Goal: Complete application form: Complete application form

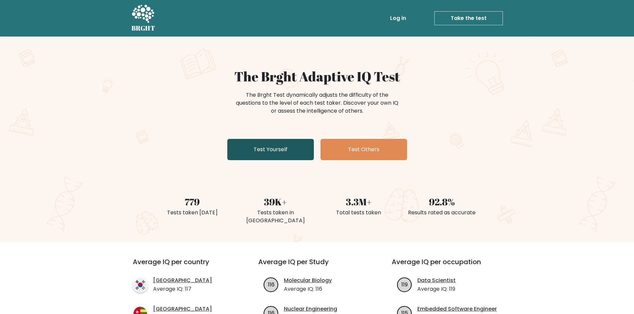
click at [256, 152] on link "Test Yourself" at bounding box center [270, 149] width 86 height 21
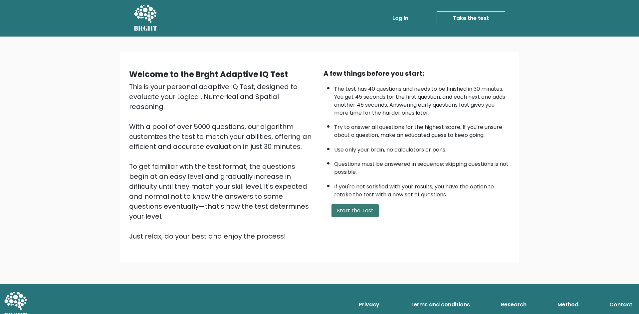
click at [358, 214] on button "Start the Test" at bounding box center [354, 210] width 47 height 13
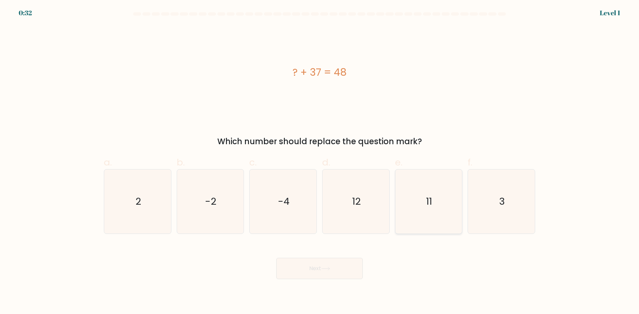
click at [438, 205] on icon "11" at bounding box center [428, 202] width 64 height 64
click at [320, 162] on input "e. 11" at bounding box center [319, 159] width 0 height 4
radio input "true"
click at [349, 267] on button "Next" at bounding box center [319, 268] width 86 height 21
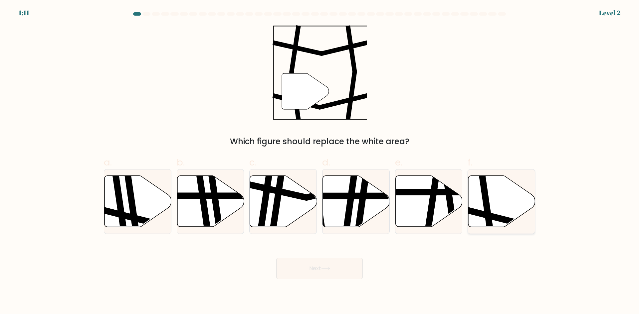
click at [484, 200] on icon at bounding box center [487, 175] width 10 height 135
click at [320, 162] on input "f." at bounding box center [319, 159] width 0 height 4
radio input "true"
click at [327, 275] on button "Next" at bounding box center [319, 268] width 86 height 21
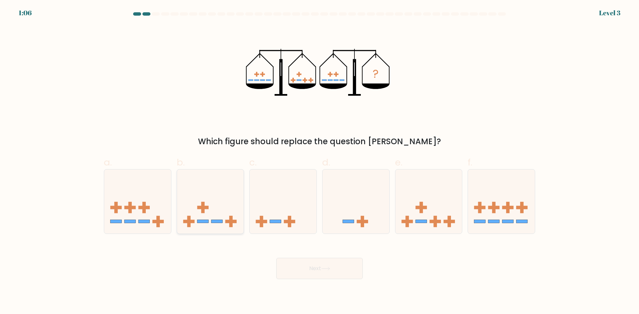
click at [217, 224] on icon at bounding box center [210, 201] width 67 height 55
click at [319, 162] on input "b." at bounding box center [319, 159] width 0 height 4
radio input "true"
click at [304, 265] on button "Next" at bounding box center [319, 268] width 86 height 21
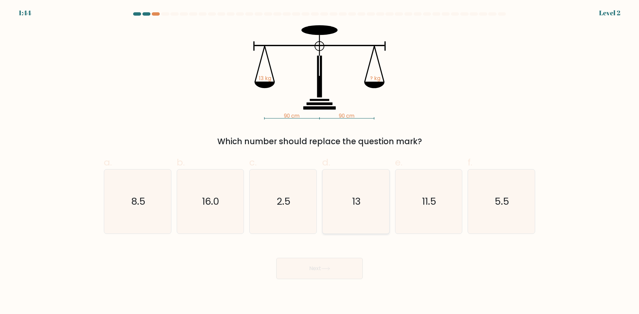
click at [350, 200] on icon "13" at bounding box center [356, 202] width 64 height 64
click at [320, 162] on input "d. 13" at bounding box center [319, 159] width 0 height 4
radio input "true"
click at [326, 268] on icon at bounding box center [325, 269] width 9 height 4
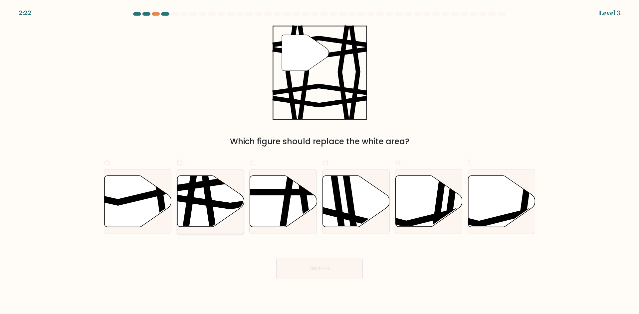
click at [222, 205] on icon at bounding box center [231, 201] width 135 height 10
click at [319, 162] on input "b." at bounding box center [319, 159] width 0 height 4
radio input "true"
click at [317, 268] on button "Next" at bounding box center [319, 268] width 86 height 21
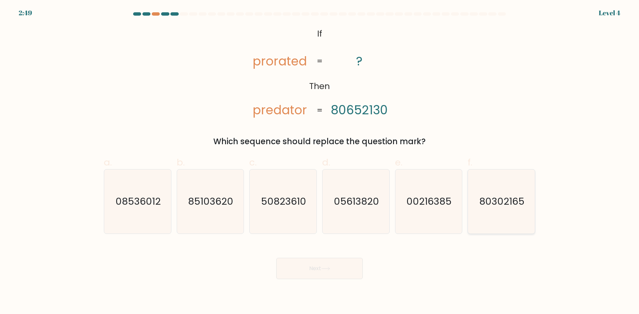
click at [491, 214] on icon "80302165" at bounding box center [501, 202] width 64 height 64
click at [320, 162] on input "f. 80302165" at bounding box center [319, 159] width 0 height 4
radio input "true"
click at [346, 270] on button "Next" at bounding box center [319, 268] width 86 height 21
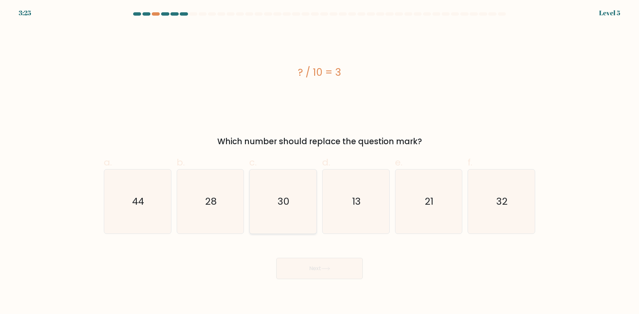
click at [287, 211] on icon "30" at bounding box center [283, 202] width 64 height 64
click at [319, 162] on input "c. 30" at bounding box center [319, 159] width 0 height 4
radio input "true"
click at [309, 268] on button "Next" at bounding box center [319, 268] width 86 height 21
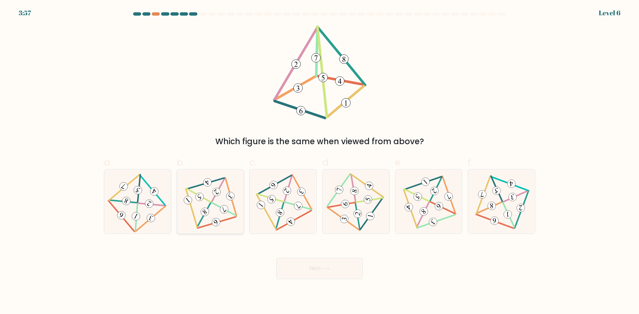
click at [229, 210] on icon at bounding box center [210, 201] width 53 height 51
click at [319, 162] on input "b." at bounding box center [319, 159] width 0 height 4
radio input "true"
click at [302, 269] on button "Next" at bounding box center [319, 268] width 86 height 21
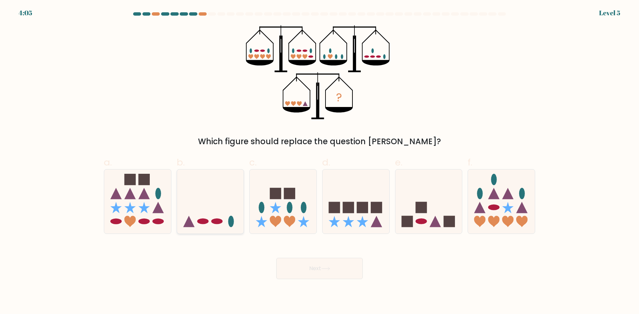
click at [223, 199] on icon at bounding box center [210, 201] width 67 height 55
click at [319, 162] on input "b." at bounding box center [319, 159] width 0 height 4
radio input "true"
click at [318, 266] on button "Next" at bounding box center [319, 268] width 86 height 21
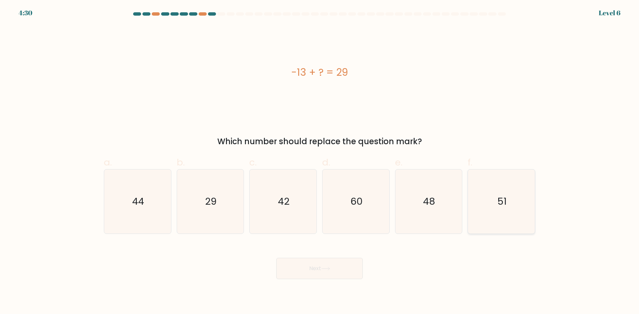
click at [486, 193] on icon "51" at bounding box center [501, 202] width 64 height 64
click at [320, 162] on input "f. 51" at bounding box center [319, 159] width 0 height 4
radio input "true"
click at [344, 268] on button "Next" at bounding box center [319, 268] width 86 height 21
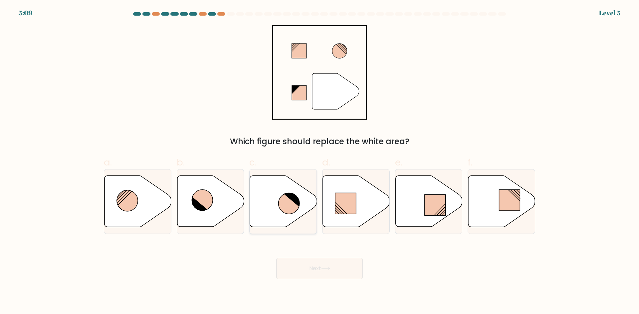
click at [290, 210] on icon at bounding box center [288, 203] width 21 height 21
click at [319, 162] on input "c." at bounding box center [319, 159] width 0 height 4
radio input "true"
click at [314, 269] on button "Next" at bounding box center [319, 268] width 86 height 21
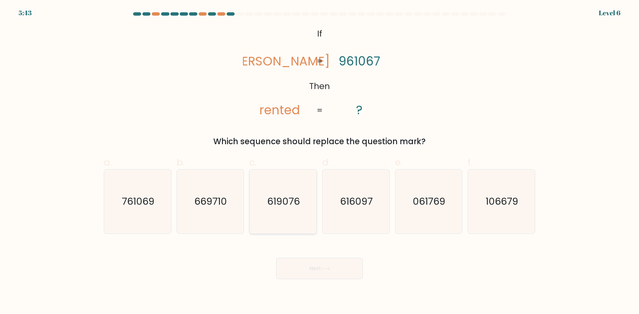
click at [290, 213] on icon "619076" at bounding box center [283, 202] width 64 height 64
click at [319, 162] on input "c. 619076" at bounding box center [319, 159] width 0 height 4
radio input "true"
click at [317, 265] on button "Next" at bounding box center [319, 268] width 86 height 21
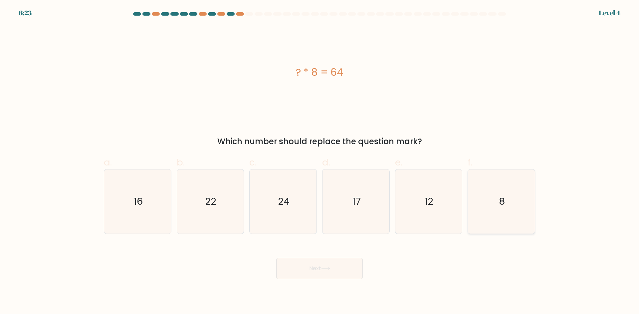
drag, startPoint x: 482, startPoint y: 205, endPoint x: 480, endPoint y: 208, distance: 4.3
click at [480, 208] on icon "8" at bounding box center [501, 202] width 64 height 64
click at [320, 162] on input "f. 8" at bounding box center [319, 159] width 0 height 4
radio input "true"
click at [330, 272] on button "Next" at bounding box center [319, 268] width 86 height 21
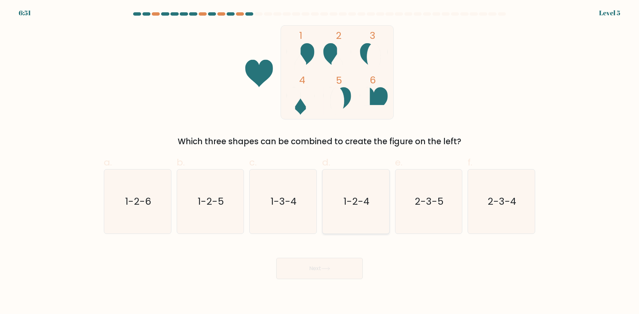
click at [359, 205] on text "1-2-4" at bounding box center [356, 201] width 26 height 13
click at [320, 162] on input "d. 1-2-4" at bounding box center [319, 159] width 0 height 4
radio input "true"
click at [335, 266] on button "Next" at bounding box center [319, 268] width 86 height 21
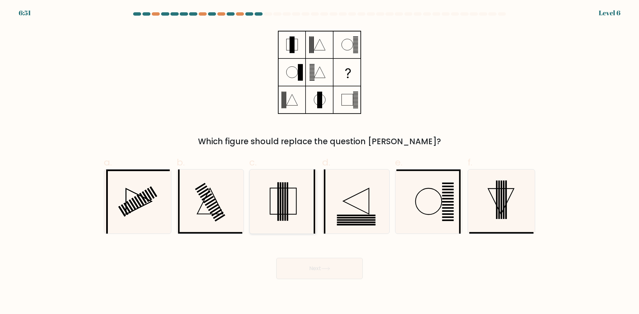
click at [269, 190] on icon at bounding box center [283, 202] width 64 height 64
click at [319, 162] on input "c." at bounding box center [319, 159] width 0 height 4
radio input "true"
click at [327, 262] on button "Next" at bounding box center [319, 268] width 86 height 21
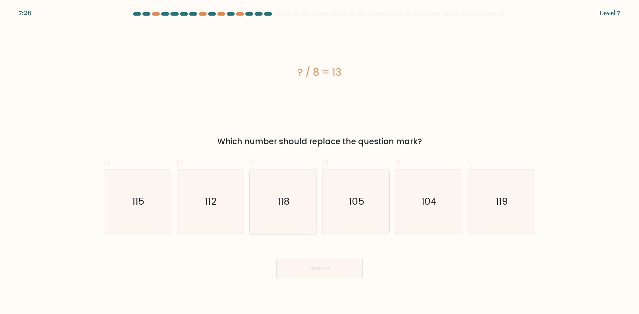
click at [297, 222] on icon "118" at bounding box center [283, 202] width 64 height 64
click at [319, 162] on input "c. 118" at bounding box center [319, 159] width 0 height 4
radio input "true"
click at [318, 265] on button "Next" at bounding box center [319, 268] width 86 height 21
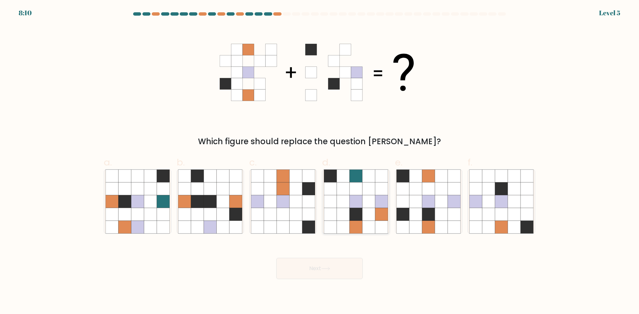
click at [366, 217] on icon at bounding box center [368, 214] width 13 height 13
click at [320, 162] on input "d." at bounding box center [319, 159] width 0 height 4
radio input "true"
click at [343, 262] on button "Next" at bounding box center [319, 268] width 86 height 21
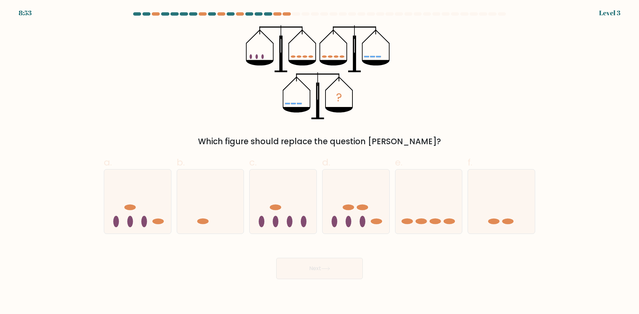
click at [464, 212] on div "e." at bounding box center [428, 195] width 73 height 78
click at [420, 224] on ellipse at bounding box center [420, 222] width 11 height 6
click at [320, 162] on input "e." at bounding box center [319, 159] width 0 height 4
radio input "true"
click at [353, 264] on button "Next" at bounding box center [319, 268] width 86 height 21
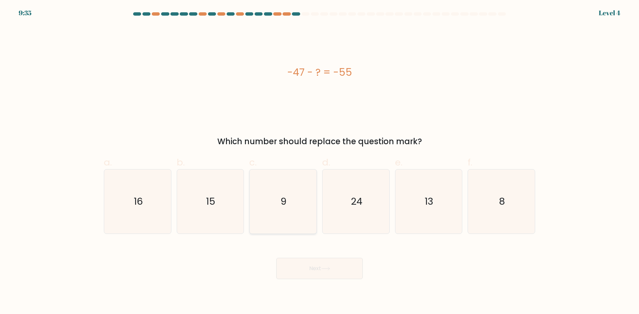
click at [252, 215] on icon "9" at bounding box center [283, 202] width 64 height 64
click at [319, 162] on input "c. 9" at bounding box center [319, 159] width 0 height 4
radio input "true"
click at [312, 266] on button "Next" at bounding box center [319, 268] width 86 height 21
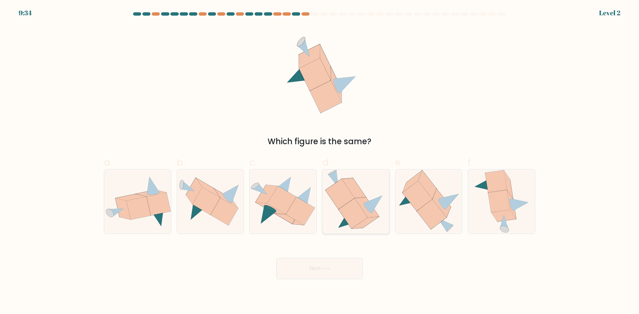
click at [343, 218] on icon at bounding box center [356, 202] width 62 height 64
click at [320, 162] on input "d." at bounding box center [319, 159] width 0 height 4
radio input "true"
click at [338, 271] on button "Next" at bounding box center [319, 268] width 86 height 21
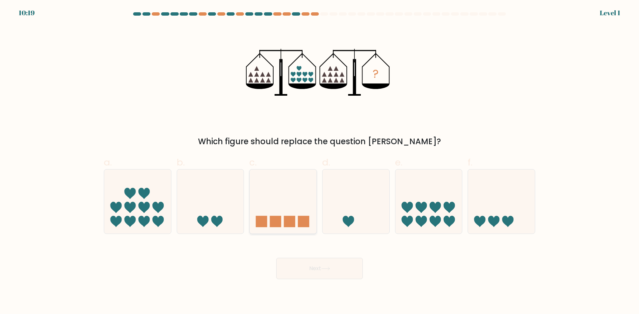
drag, startPoint x: 319, startPoint y: 264, endPoint x: 257, endPoint y: 220, distance: 75.3
click at [247, 202] on div "a. b. c. d." at bounding box center [319, 192] width 436 height 84
drag, startPoint x: 150, startPoint y: 208, endPoint x: 183, endPoint y: 218, distance: 34.2
click at [150, 207] on icon at bounding box center [137, 201] width 67 height 55
click at [319, 162] on input "a." at bounding box center [319, 159] width 0 height 4
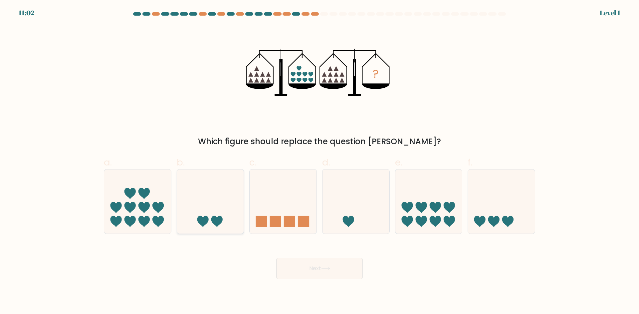
radio input "true"
click at [325, 272] on button "Next" at bounding box center [319, 268] width 86 height 21
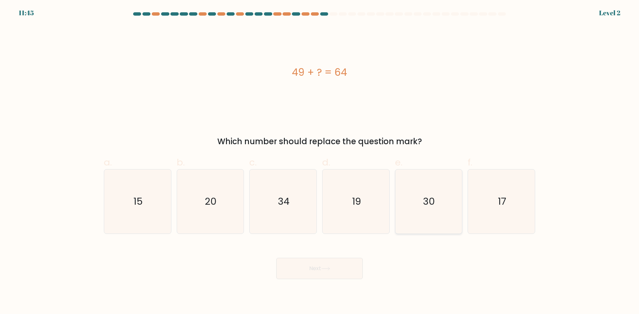
click at [401, 223] on icon "30" at bounding box center [428, 202] width 64 height 64
click at [320, 162] on input "e. 30" at bounding box center [319, 159] width 0 height 4
radio input "true"
click at [341, 270] on button "Next" at bounding box center [319, 268] width 86 height 21
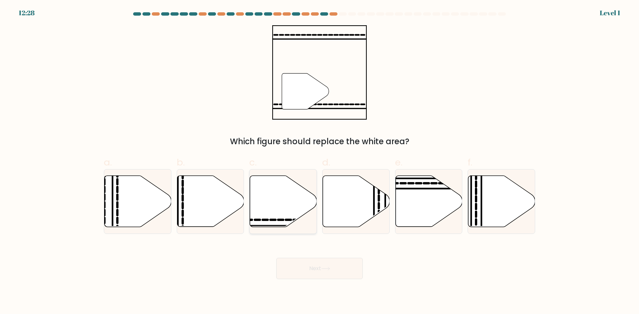
click at [273, 213] on icon at bounding box center [283, 201] width 67 height 51
click at [319, 162] on input "c." at bounding box center [319, 159] width 0 height 4
radio input "true"
drag, startPoint x: 311, startPoint y: 267, endPoint x: 331, endPoint y: 258, distance: 21.7
click at [312, 267] on button "Next" at bounding box center [319, 268] width 86 height 21
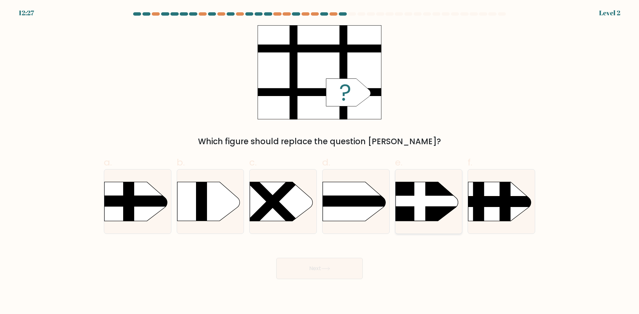
drag, startPoint x: 433, startPoint y: 219, endPoint x: 380, endPoint y: 253, distance: 62.6
click at [431, 220] on icon at bounding box center [426, 201] width 63 height 39
click at [320, 162] on input "e." at bounding box center [319, 159] width 0 height 4
radio input "true"
click at [344, 266] on button "Next" at bounding box center [319, 268] width 86 height 21
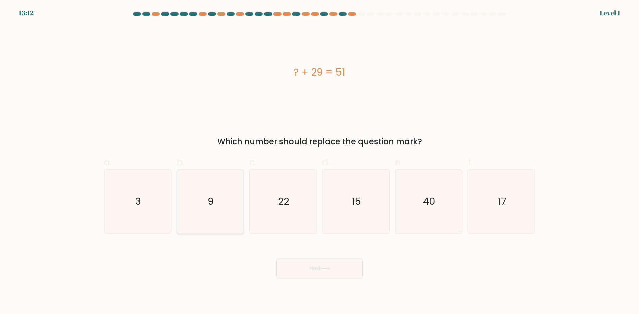
click at [237, 218] on icon "9" at bounding box center [210, 202] width 64 height 64
click at [319, 162] on input "b. 9" at bounding box center [319, 159] width 0 height 4
radio input "true"
click at [310, 263] on button "Next" at bounding box center [319, 268] width 86 height 21
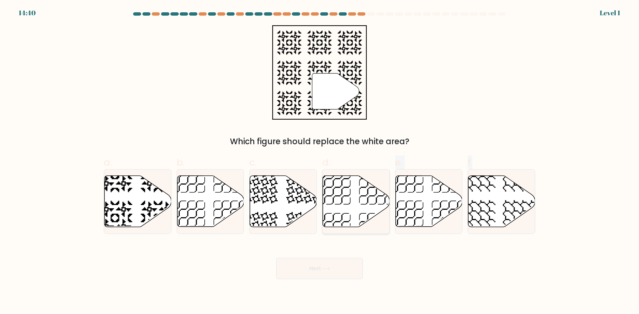
drag, startPoint x: 343, startPoint y: 238, endPoint x: 343, endPoint y: 226, distance: 11.6
click at [343, 226] on form at bounding box center [319, 145] width 639 height 267
drag, startPoint x: 343, startPoint y: 226, endPoint x: 343, endPoint y: 232, distance: 5.3
click at [344, 227] on icon at bounding box center [356, 201] width 67 height 51
click at [320, 162] on input "d." at bounding box center [319, 159] width 0 height 4
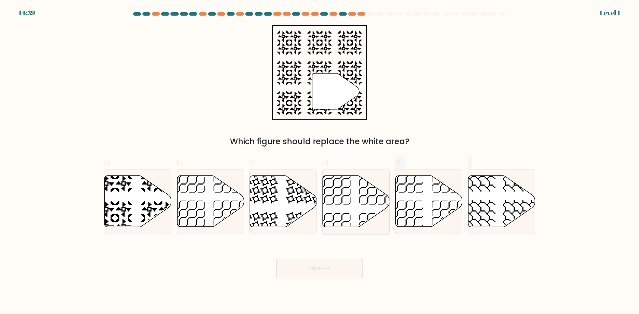
radio input "true"
click at [344, 224] on icon at bounding box center [356, 201] width 66 height 51
click at [320, 162] on input "d." at bounding box center [319, 159] width 0 height 4
click at [335, 259] on button "Next" at bounding box center [319, 268] width 86 height 21
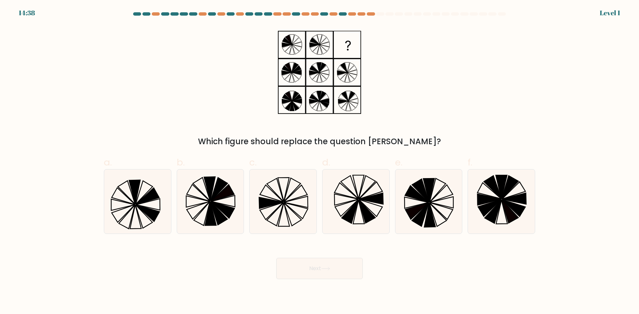
click at [434, 208] on icon at bounding box center [437, 214] width 17 height 23
click at [320, 162] on input "e." at bounding box center [319, 159] width 0 height 4
radio input "true"
drag, startPoint x: 371, startPoint y: 269, endPoint x: 366, endPoint y: 270, distance: 5.7
click at [369, 270] on div "Next" at bounding box center [319, 260] width 439 height 37
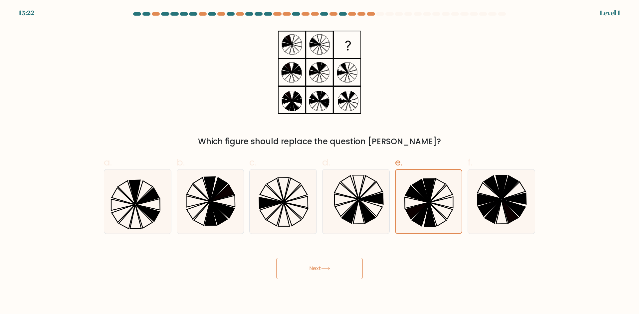
click at [346, 270] on button "Next" at bounding box center [319, 268] width 86 height 21
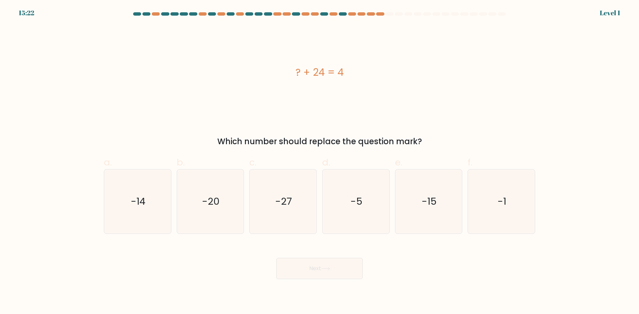
click at [213, 200] on text "-20" at bounding box center [211, 201] width 18 height 13
drag, startPoint x: 308, startPoint y: 257, endPoint x: 318, endPoint y: 253, distance: 10.4
click at [309, 257] on div "Next" at bounding box center [319, 260] width 439 height 37
click at [337, 215] on icon "-5" at bounding box center [356, 202] width 64 height 64
click at [320, 162] on input "d. -5" at bounding box center [319, 159] width 0 height 4
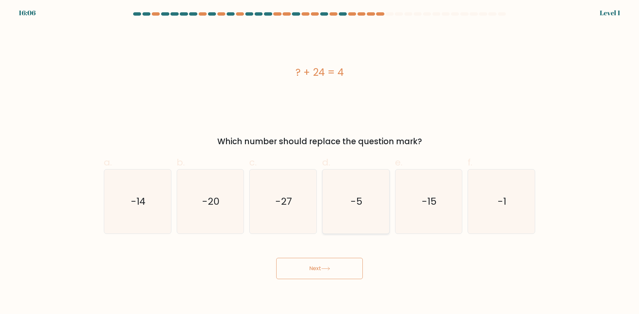
radio input "true"
drag, startPoint x: 332, startPoint y: 266, endPoint x: 338, endPoint y: 264, distance: 6.6
click at [333, 266] on button "Next" at bounding box center [319, 268] width 86 height 21
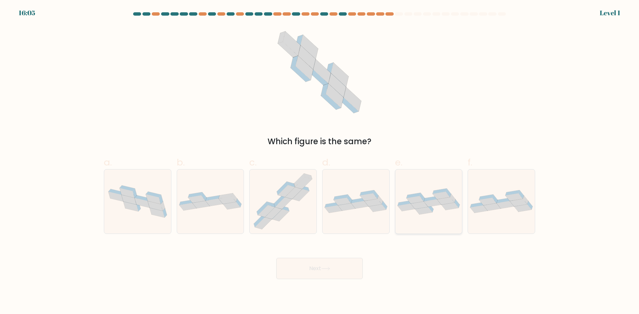
click at [457, 192] on icon at bounding box center [428, 202] width 67 height 26
click at [320, 162] on input "e." at bounding box center [319, 159] width 0 height 4
radio input "true"
click at [333, 271] on button "Next" at bounding box center [319, 268] width 86 height 21
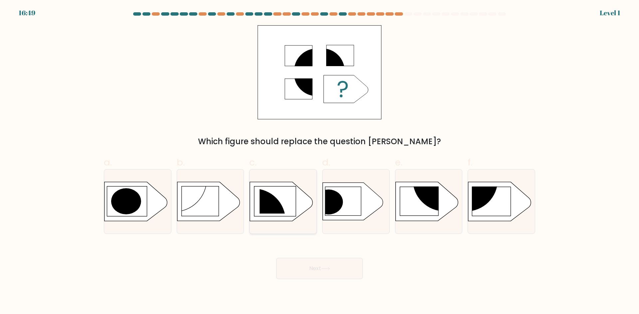
drag, startPoint x: 294, startPoint y: 219, endPoint x: 295, endPoint y: 223, distance: 3.5
click at [294, 220] on icon at bounding box center [281, 201] width 63 height 39
click at [319, 162] on input "c." at bounding box center [319, 159] width 0 height 4
radio input "true"
click at [306, 269] on button "Next" at bounding box center [319, 268] width 86 height 21
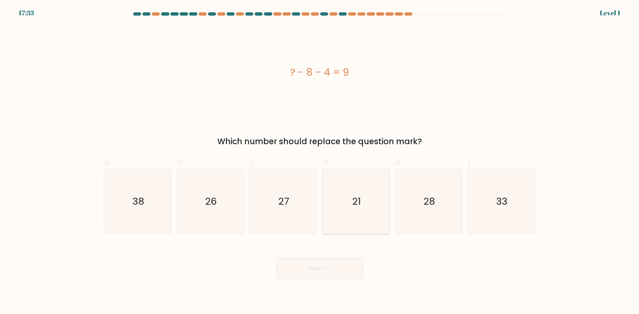
drag, startPoint x: 336, startPoint y: 218, endPoint x: 329, endPoint y: 250, distance: 33.2
click at [337, 218] on icon "21" at bounding box center [356, 202] width 64 height 64
click at [320, 162] on input "d. 21" at bounding box center [319, 159] width 0 height 4
radio input "true"
click at [327, 271] on button "Next" at bounding box center [319, 268] width 86 height 21
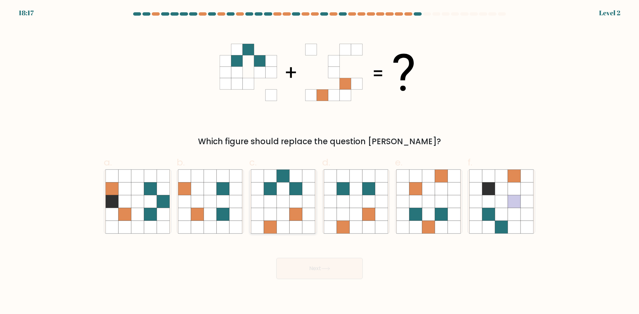
drag, startPoint x: 263, startPoint y: 210, endPoint x: 272, endPoint y: 221, distance: 13.7
click at [264, 212] on icon at bounding box center [283, 202] width 64 height 64
click at [319, 162] on input "c." at bounding box center [319, 159] width 0 height 4
radio input "true"
click at [298, 264] on button "Next" at bounding box center [319, 268] width 86 height 21
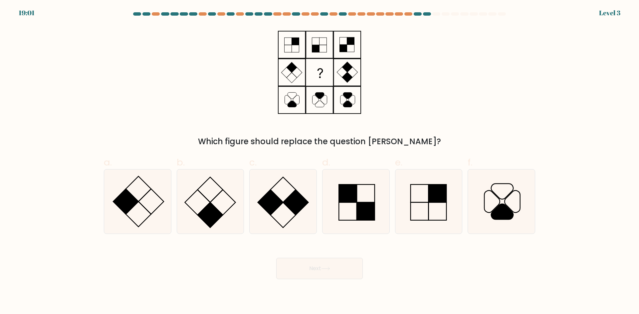
click at [344, 213] on icon at bounding box center [356, 202] width 64 height 64
click at [320, 162] on input "d." at bounding box center [319, 159] width 0 height 4
radio input "true"
click at [326, 269] on icon at bounding box center [325, 269] width 9 height 4
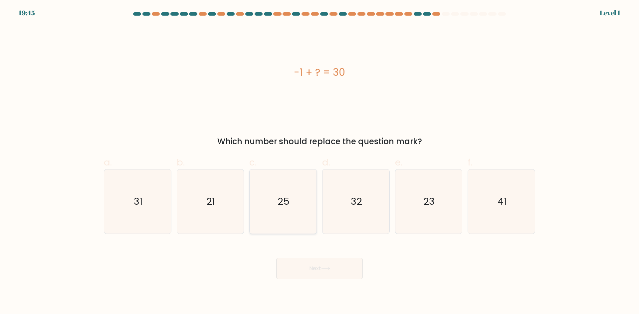
drag, startPoint x: 213, startPoint y: 209, endPoint x: 252, endPoint y: 223, distance: 41.3
click at [215, 209] on icon "21" at bounding box center [210, 202] width 64 height 64
click at [311, 262] on button "Next" at bounding box center [319, 268] width 86 height 21
drag, startPoint x: 406, startPoint y: 203, endPoint x: 365, endPoint y: 245, distance: 58.6
click at [404, 206] on icon "23" at bounding box center [428, 202] width 64 height 64
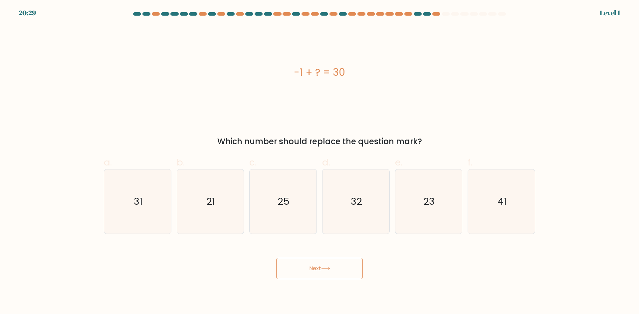
click at [320, 162] on input "e. 23" at bounding box center [319, 159] width 0 height 4
radio input "true"
click at [338, 270] on button "Next" at bounding box center [319, 268] width 86 height 21
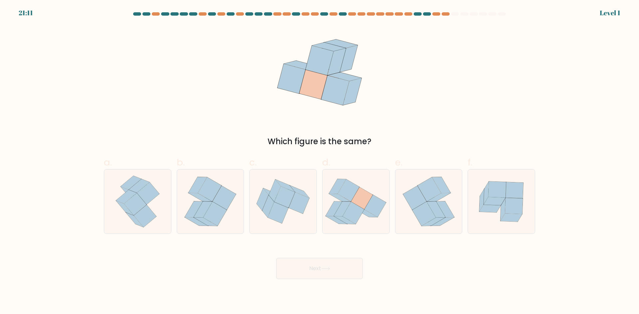
drag, startPoint x: 356, startPoint y: 215, endPoint x: 318, endPoint y: 251, distance: 52.9
click at [355, 215] on icon at bounding box center [353, 213] width 22 height 22
click at [320, 162] on input "d." at bounding box center [319, 159] width 0 height 4
radio input "true"
drag, startPoint x: 318, startPoint y: 266, endPoint x: 313, endPoint y: 263, distance: 6.4
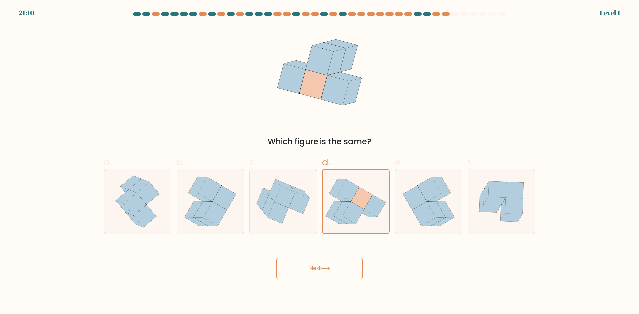
click at [319, 266] on button "Next" at bounding box center [319, 268] width 86 height 21
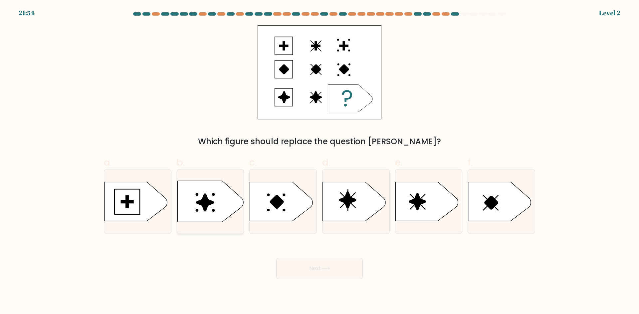
drag, startPoint x: 201, startPoint y: 202, endPoint x: 231, endPoint y: 230, distance: 41.4
click at [202, 203] on icon at bounding box center [205, 203] width 18 height 18
click at [319, 162] on input "b." at bounding box center [319, 159] width 0 height 4
radio input "true"
click at [289, 278] on button "Next" at bounding box center [319, 268] width 86 height 21
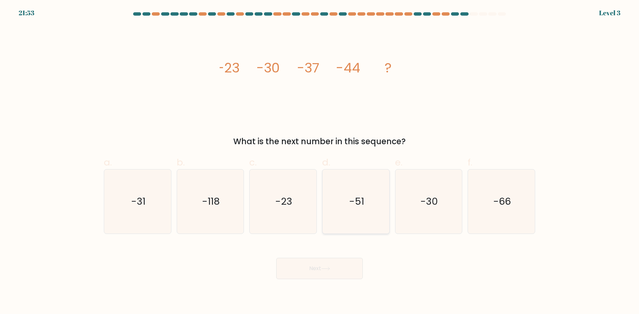
drag, startPoint x: 360, startPoint y: 203, endPoint x: 357, endPoint y: 214, distance: 12.0
click at [360, 203] on text "-51" at bounding box center [356, 201] width 15 height 13
click at [320, 162] on input "d. -51" at bounding box center [319, 159] width 0 height 4
radio input "true"
click at [329, 267] on icon at bounding box center [325, 269] width 9 height 4
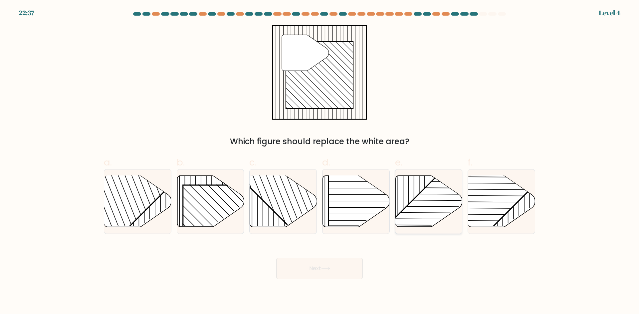
drag, startPoint x: 418, startPoint y: 214, endPoint x: 414, endPoint y: 218, distance: 5.6
click at [418, 215] on rect at bounding box center [448, 230] width 131 height 131
click at [320, 162] on input "e." at bounding box center [319, 159] width 0 height 4
radio input "true"
click at [317, 277] on button "Next" at bounding box center [319, 268] width 86 height 21
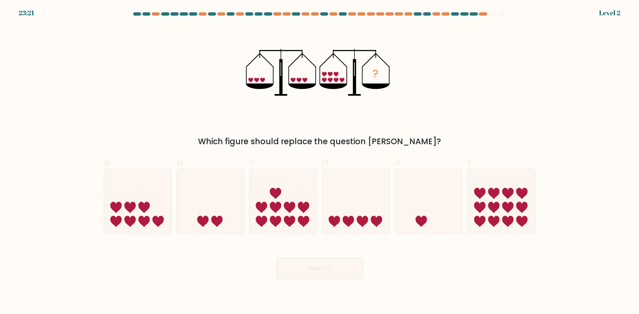
click at [283, 227] on icon at bounding box center [282, 201] width 67 height 55
click at [319, 162] on input "c." at bounding box center [319, 159] width 0 height 4
radio input "true"
click at [306, 271] on button "Next" at bounding box center [319, 268] width 86 height 21
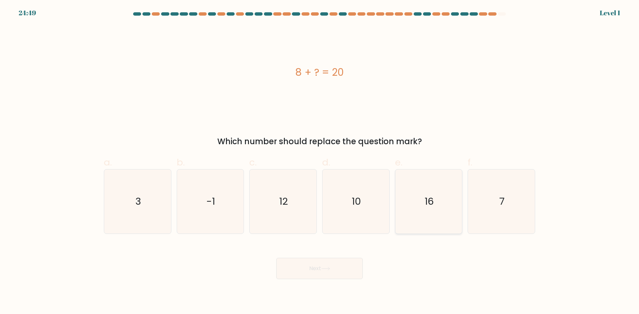
drag, startPoint x: 425, startPoint y: 206, endPoint x: 364, endPoint y: 247, distance: 74.3
click at [425, 207] on text "16" at bounding box center [428, 201] width 9 height 13
click at [320, 162] on input "e. 16" at bounding box center [319, 159] width 0 height 4
radio input "true"
click at [336, 265] on button "Next" at bounding box center [319, 268] width 86 height 21
